Goal: Navigation & Orientation: Find specific page/section

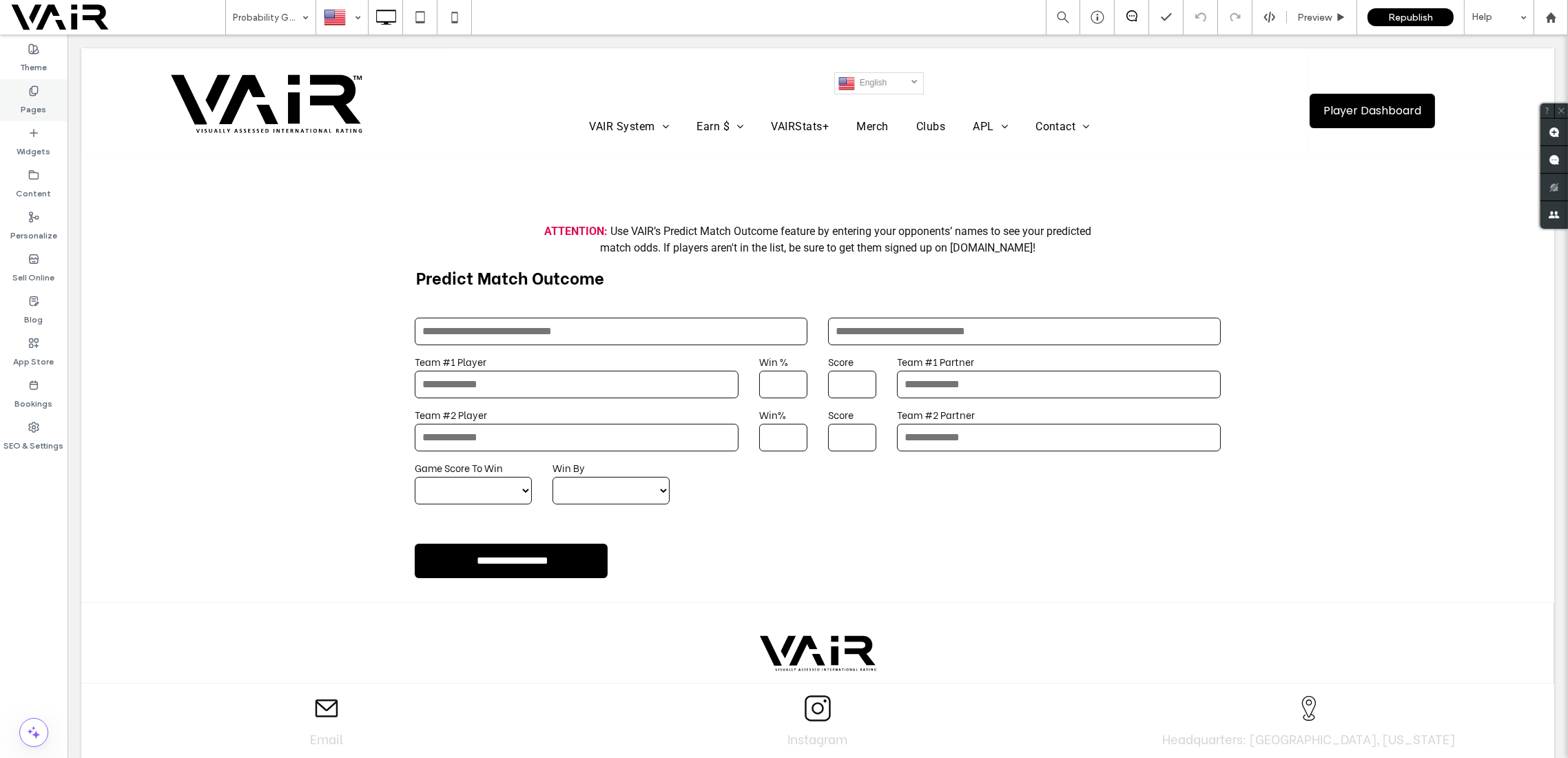
click at [31, 86] on icon at bounding box center [34, 91] width 11 height 11
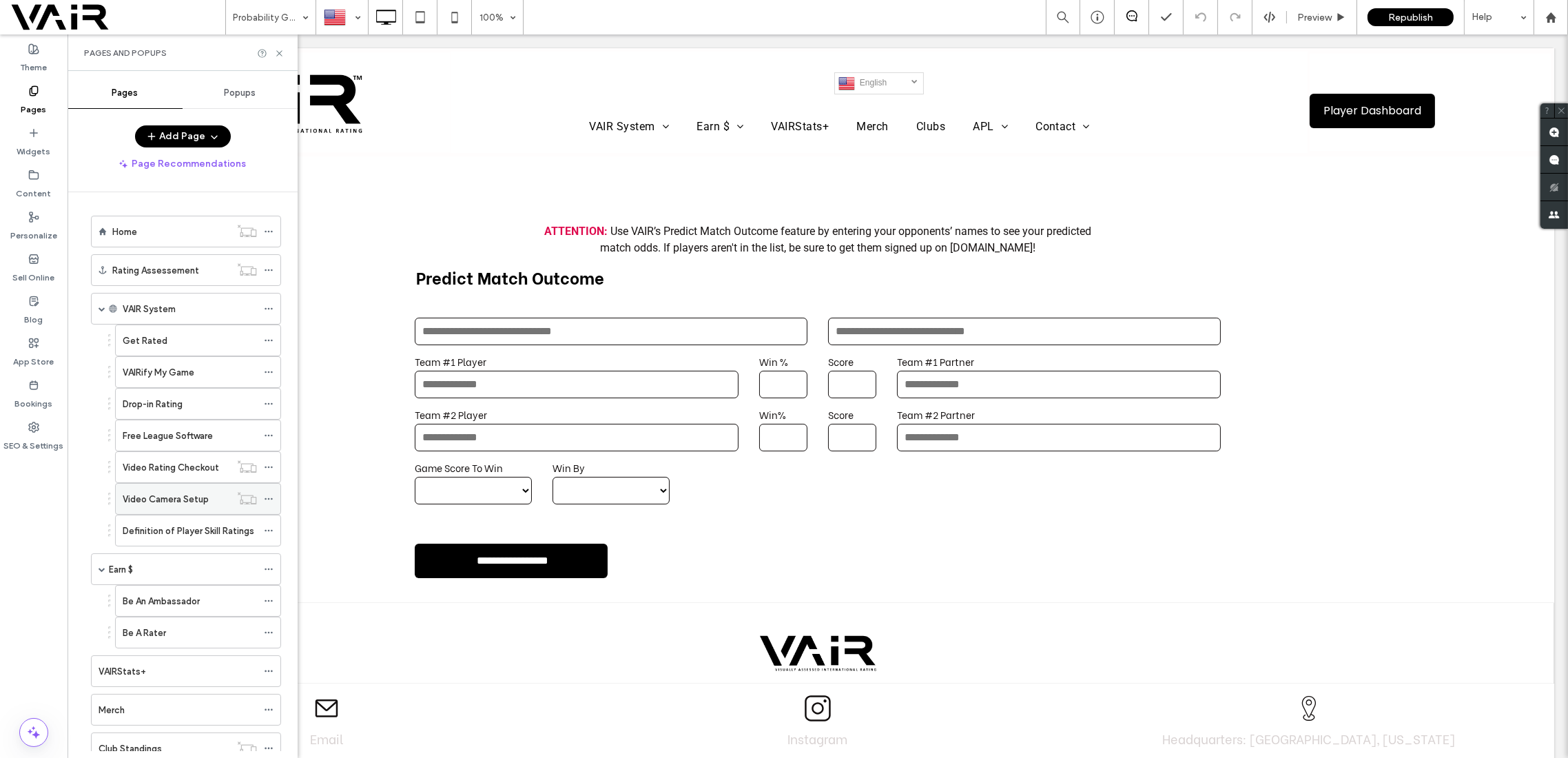
click at [197, 489] on label "Video Camera Setup" at bounding box center [165, 500] width 86 height 24
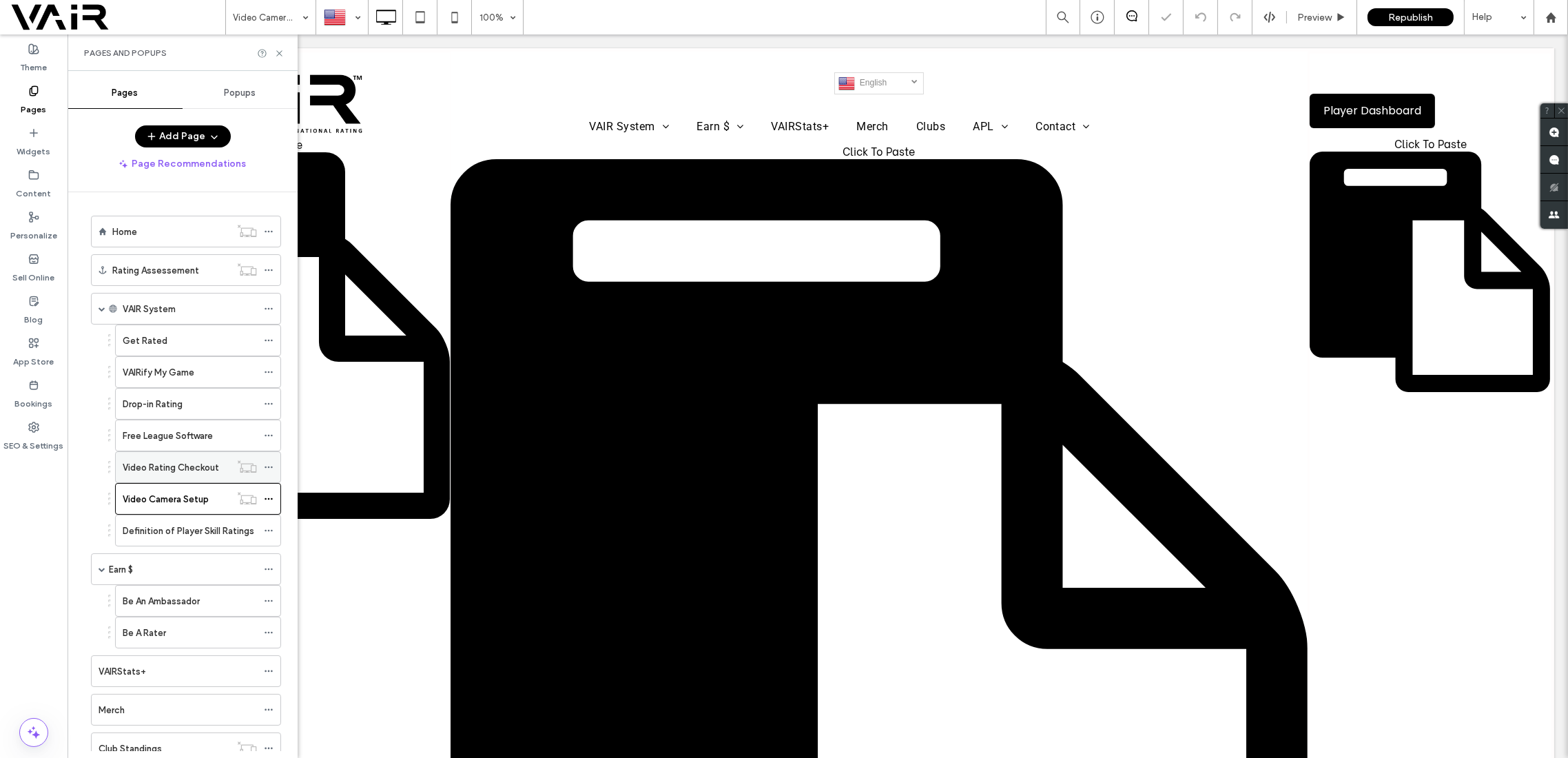
click at [200, 456] on label "Video Rating Checkout" at bounding box center [171, 468] width 96 height 24
click at [200, 488] on label "Video Camera Setup" at bounding box center [165, 500] width 86 height 24
click at [201, 433] on label "Free League Software" at bounding box center [168, 436] width 90 height 24
click at [201, 497] on label "Video Camera Setup" at bounding box center [165, 500] width 86 height 24
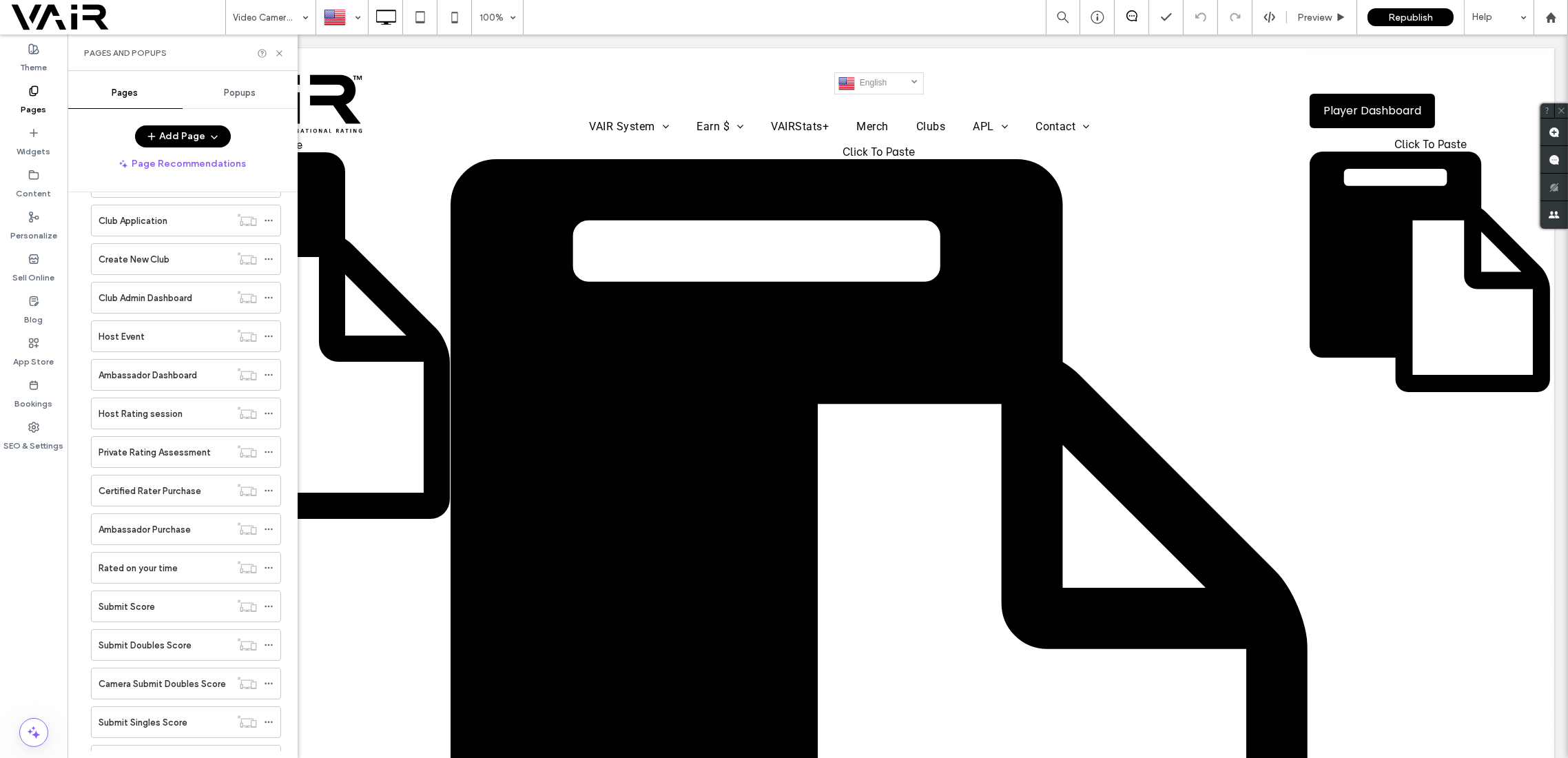
scroll to position [1103, 0]
click at [197, 596] on div "Camera Submit Doubles Score" at bounding box center [165, 611] width 132 height 30
click at [204, 566] on div "Submit Doubles Score" at bounding box center [165, 573] width 132 height 15
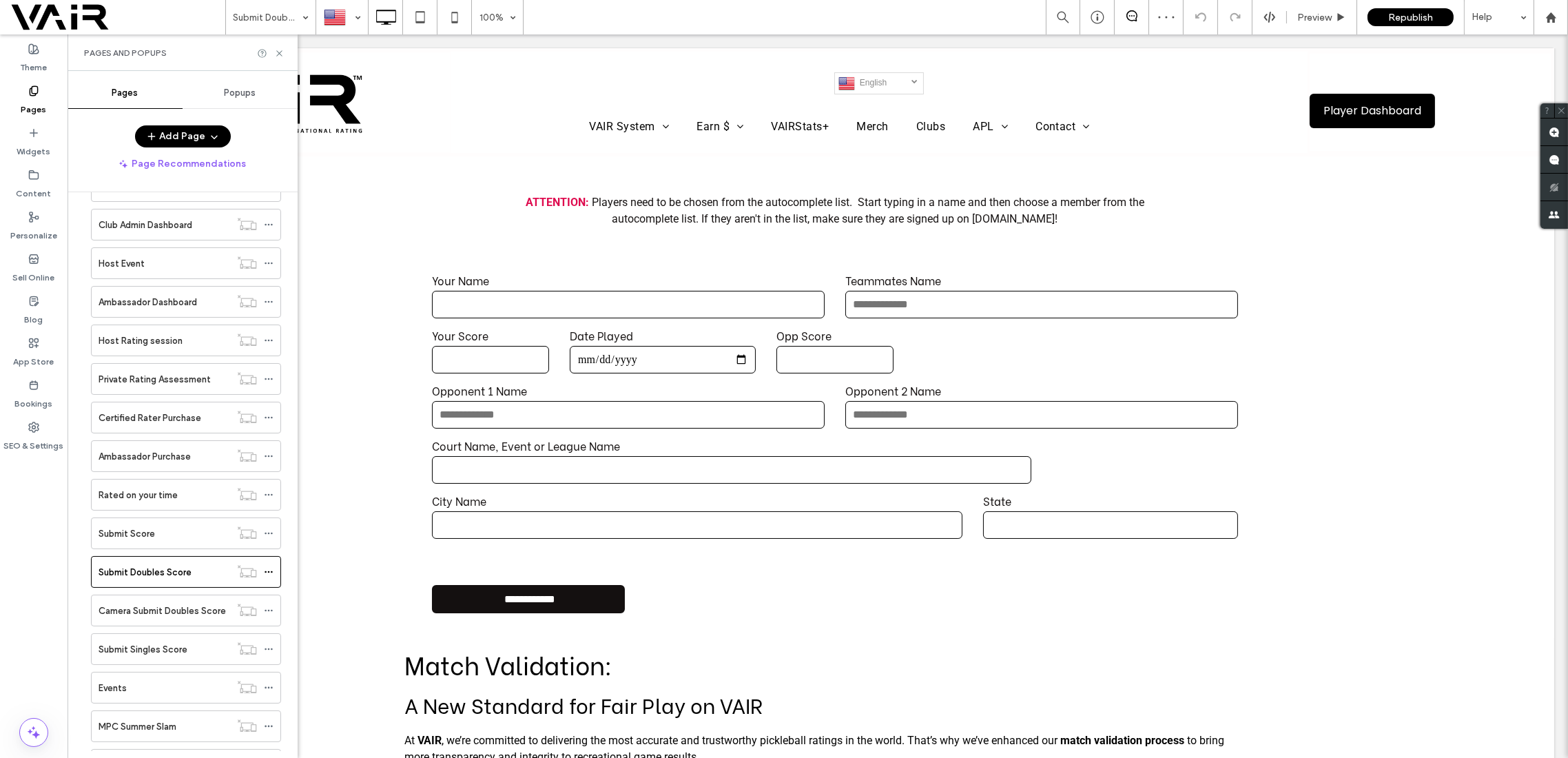
click at [201, 599] on label "Camera Submit Doubles Score" at bounding box center [162, 612] width 127 height 24
